Goal: Task Accomplishment & Management: Manage account settings

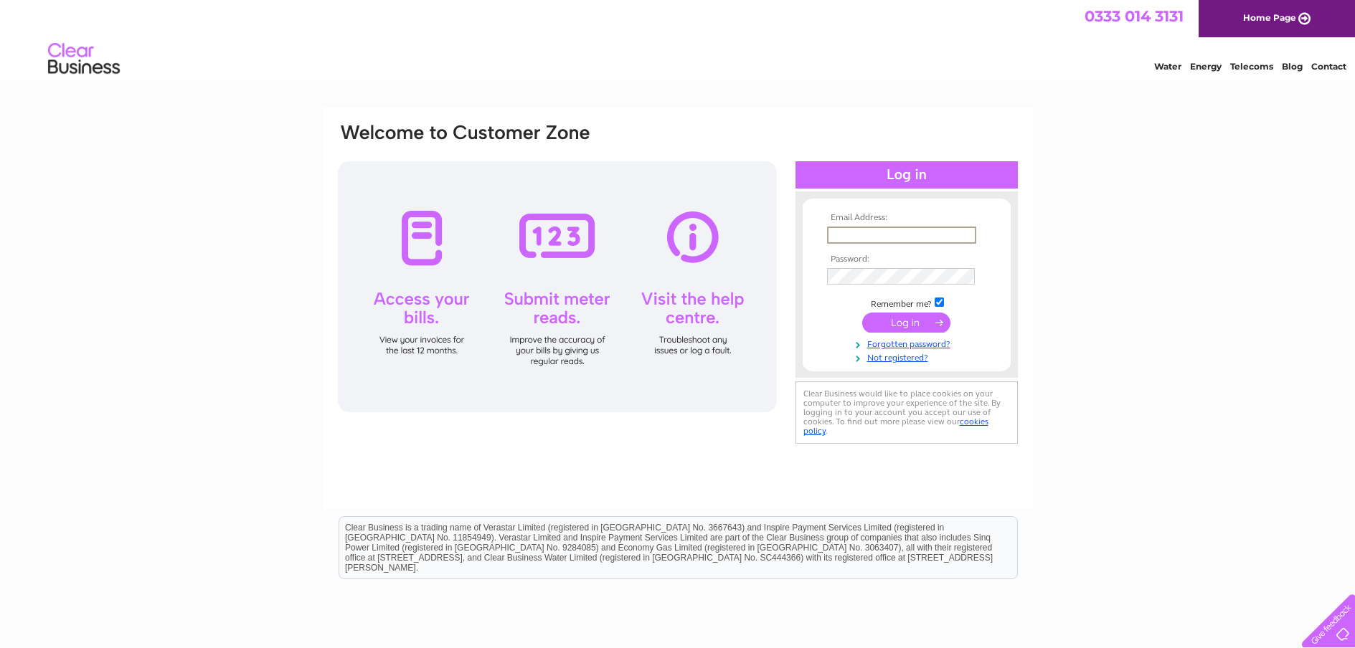
type input "[PERSON_NAME][EMAIL_ADDRESS][DOMAIN_NAME]"
click at [922, 320] on input "submit" at bounding box center [906, 323] width 88 height 20
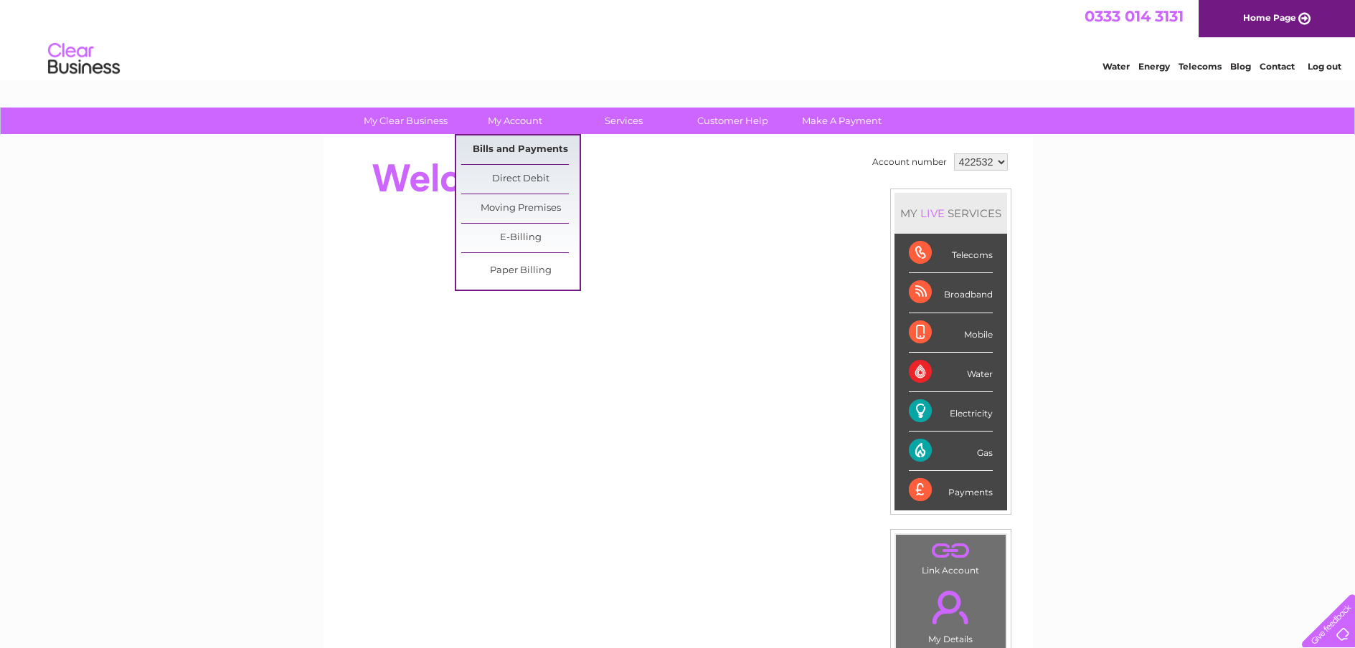
click at [498, 143] on link "Bills and Payments" at bounding box center [520, 150] width 118 height 29
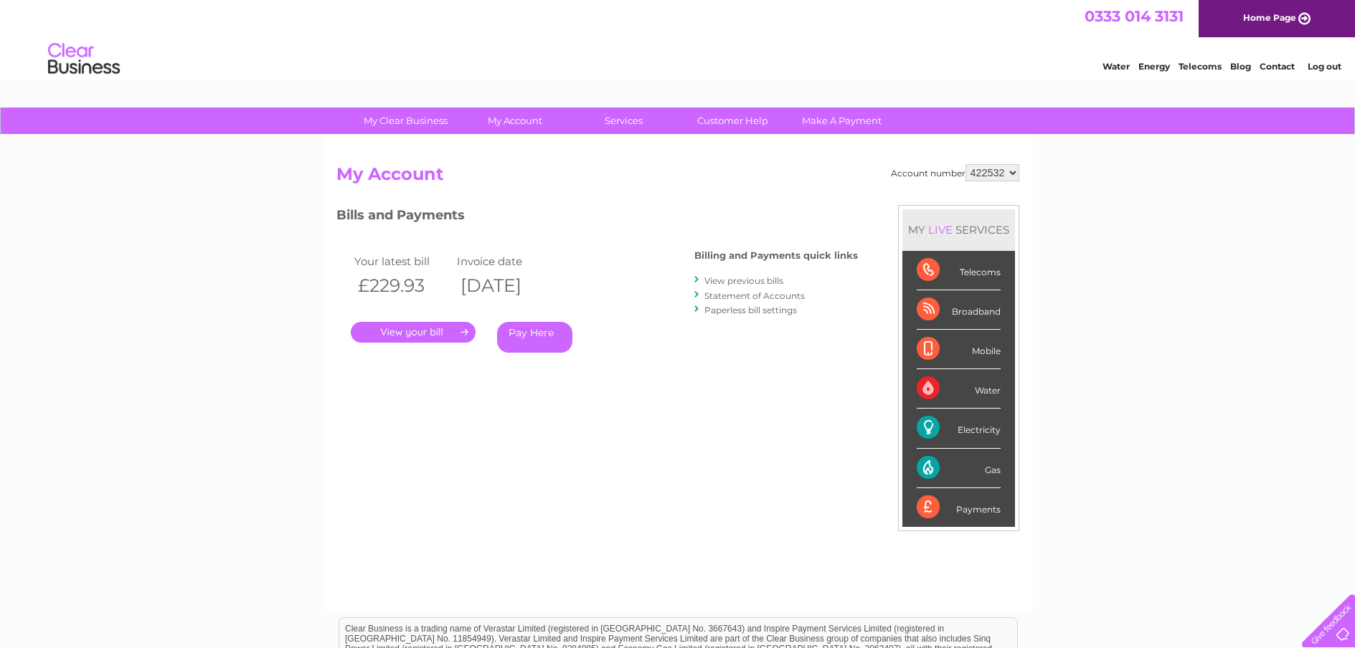
click at [445, 328] on link "." at bounding box center [413, 332] width 125 height 21
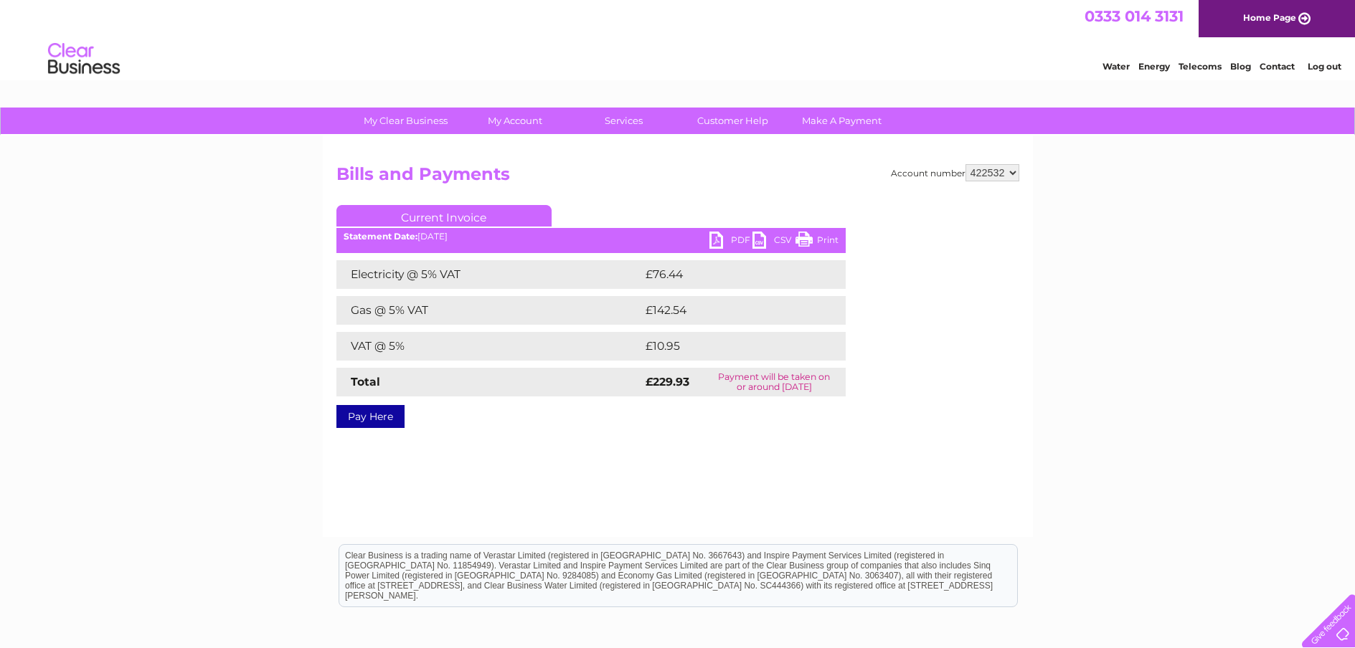
click at [728, 237] on link "PDF" at bounding box center [730, 242] width 43 height 21
